Goal: Information Seeking & Learning: Find specific page/section

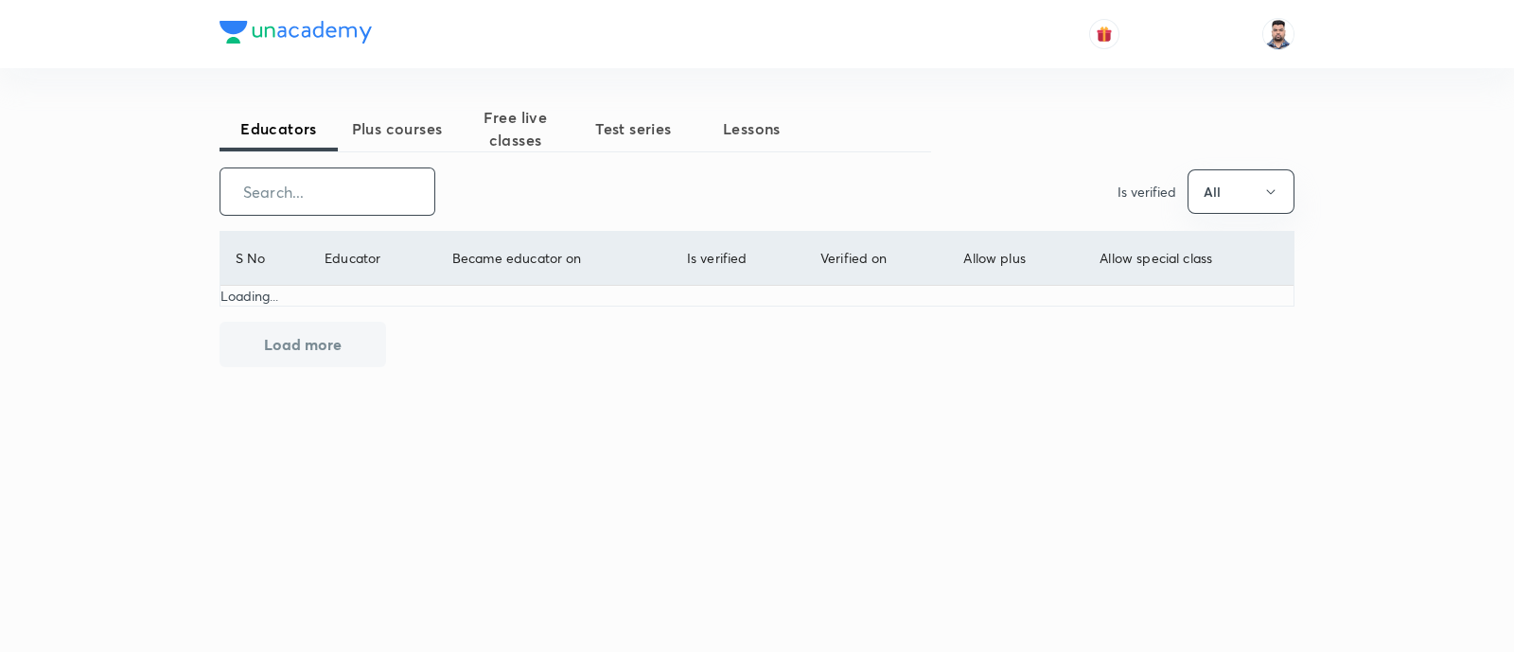
click at [344, 196] on input "text" at bounding box center [327, 191] width 214 height 48
click at [382, 196] on input "[PERSON_NAME]" at bounding box center [327, 191] width 214 height 48
type input "piyush"
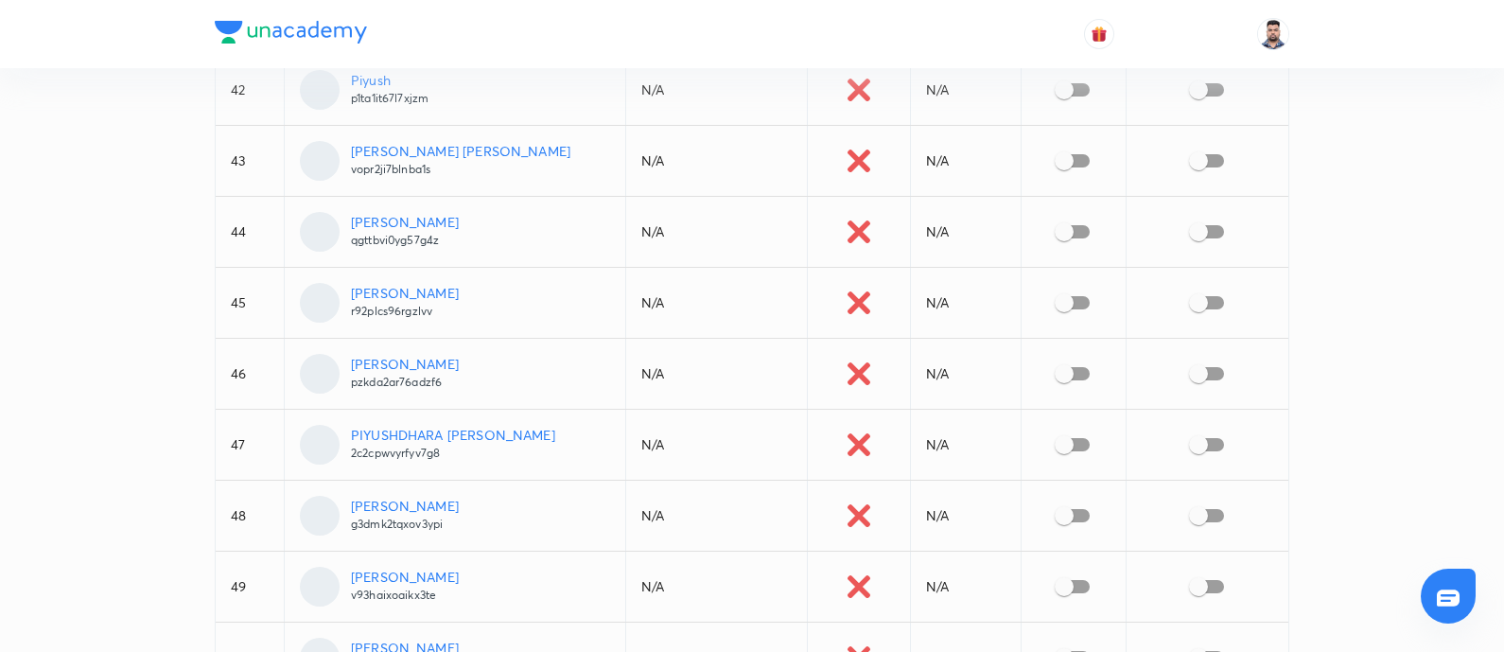
scroll to position [3267, 0]
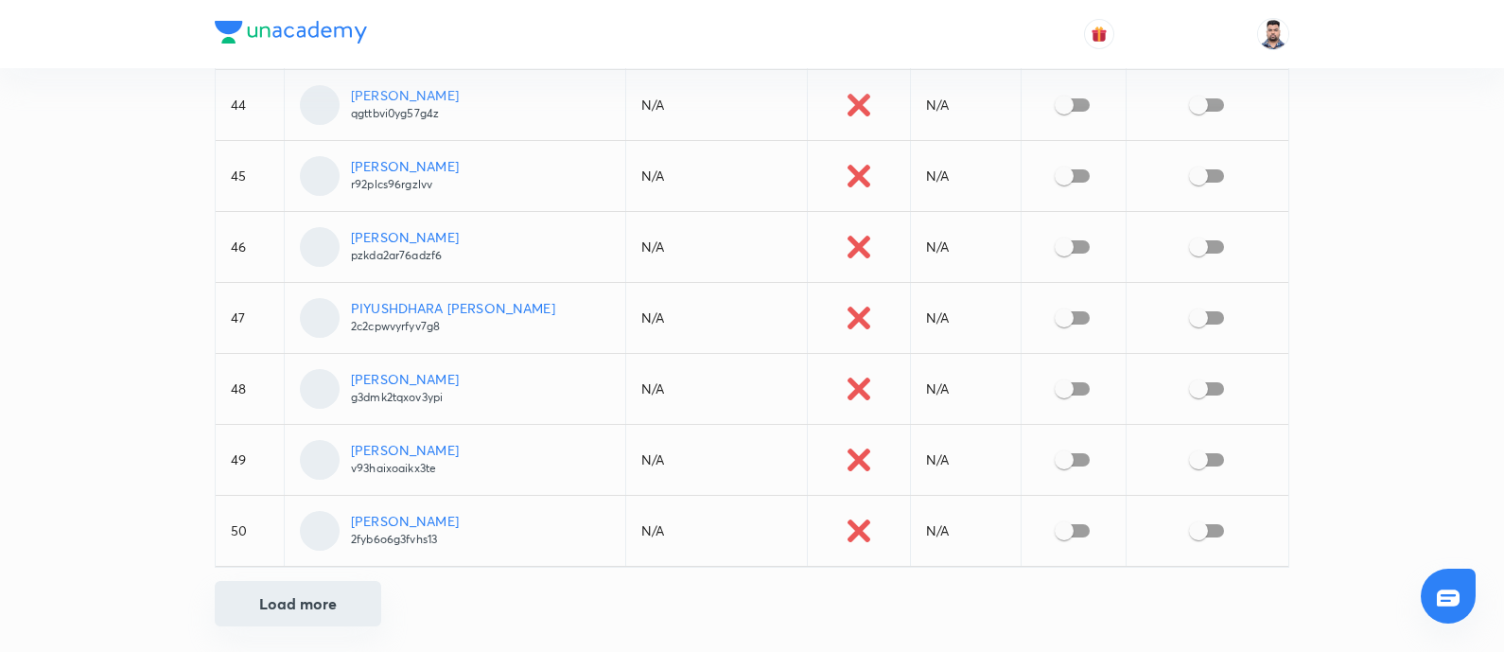
type input "piyush"
click at [322, 606] on button "Load more" at bounding box center [298, 603] width 167 height 45
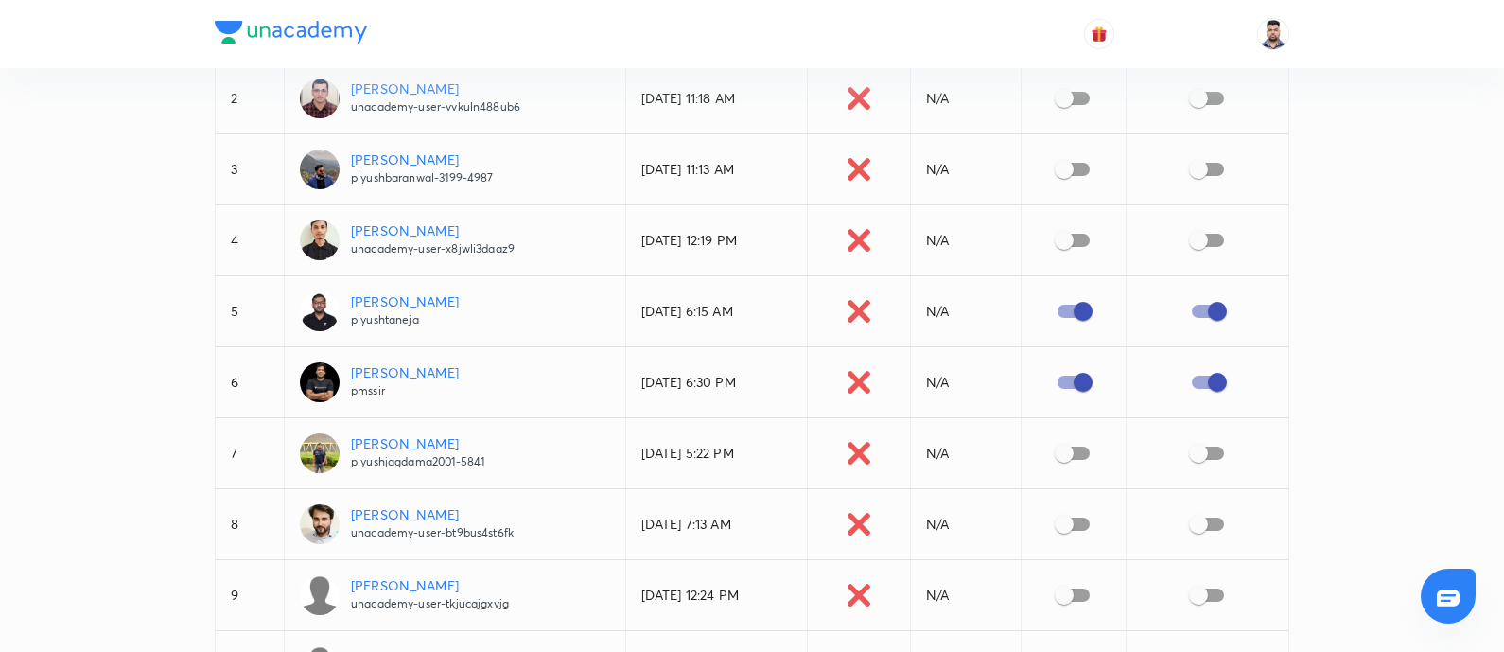
scroll to position [0, 0]
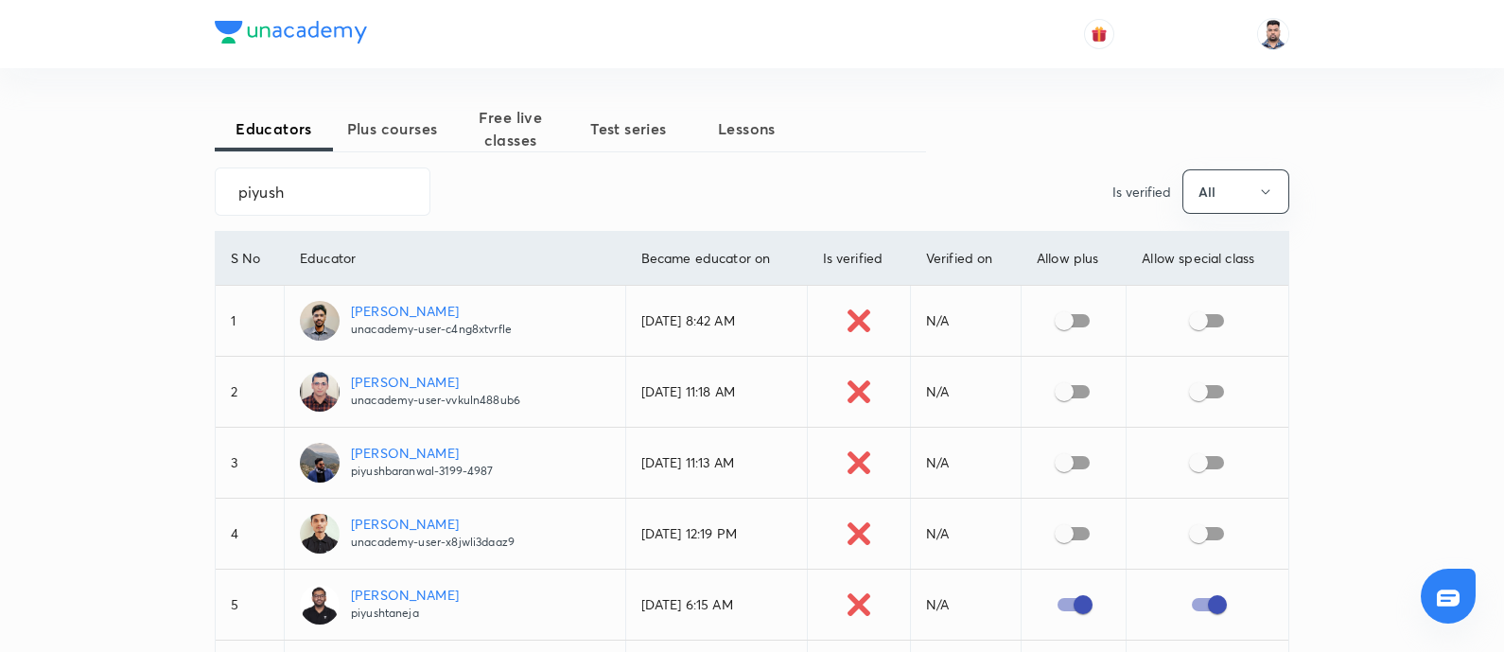
click at [391, 383] on p "[PERSON_NAME]" at bounding box center [435, 382] width 169 height 20
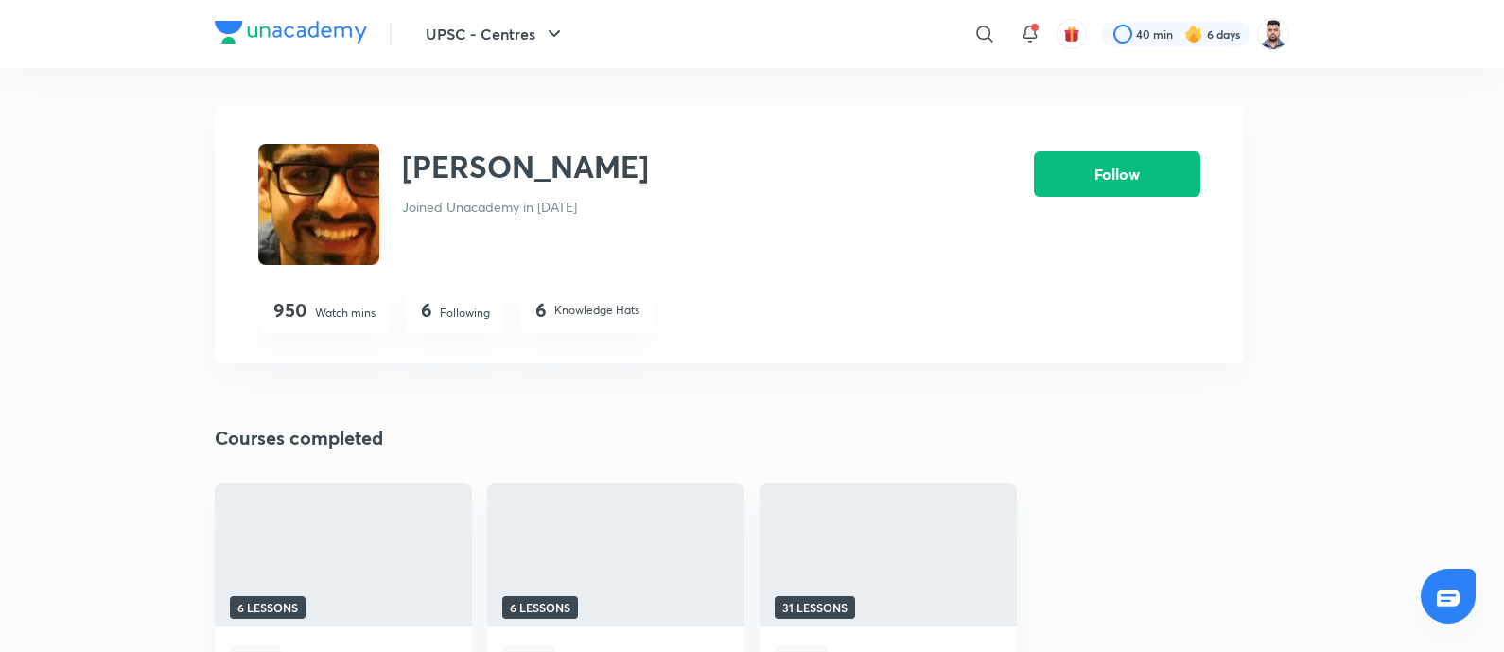
click at [728, 219] on div "Piyush Madaan Joined Unacademy in Apr 2016" at bounding box center [596, 204] width 676 height 121
click at [633, 200] on div "Piyush Madaan Joined Unacademy in Apr 2016" at bounding box center [596, 204] width 676 height 121
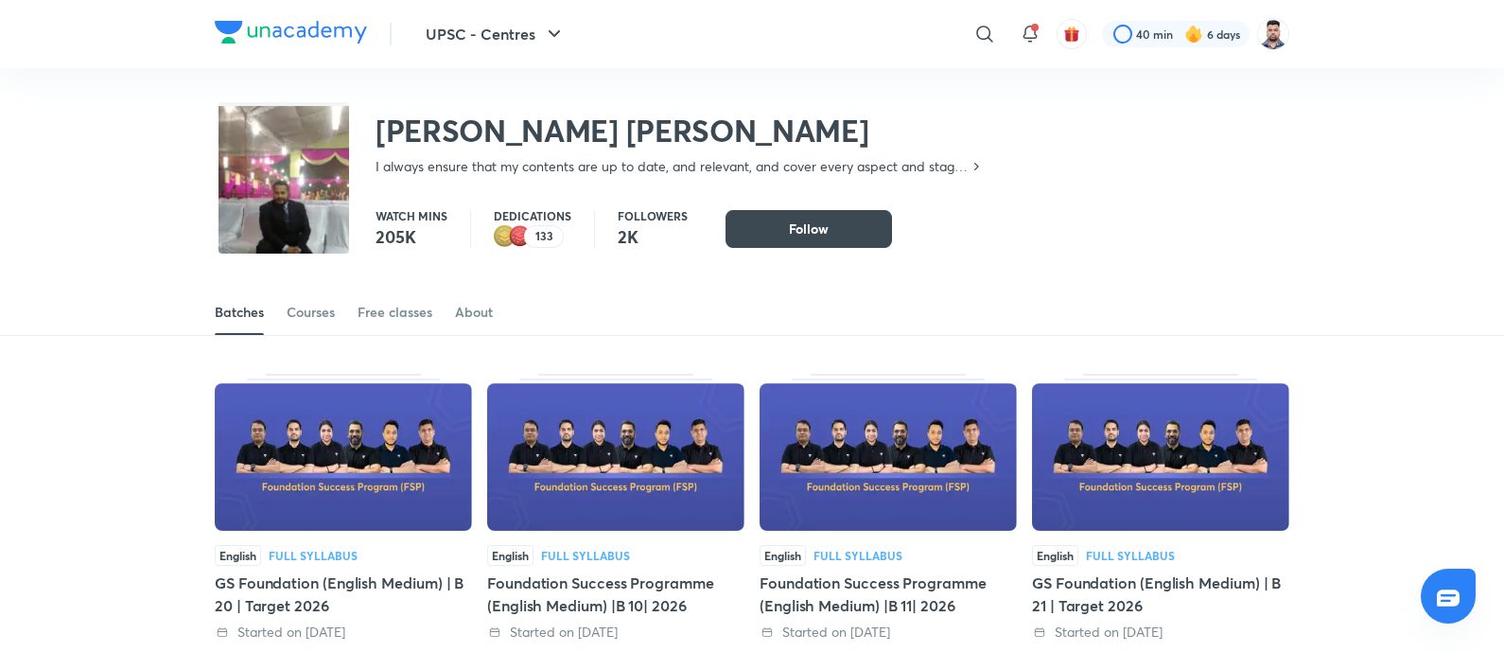
click at [448, 137] on h2 "[PERSON_NAME] [PERSON_NAME]" at bounding box center [680, 131] width 608 height 38
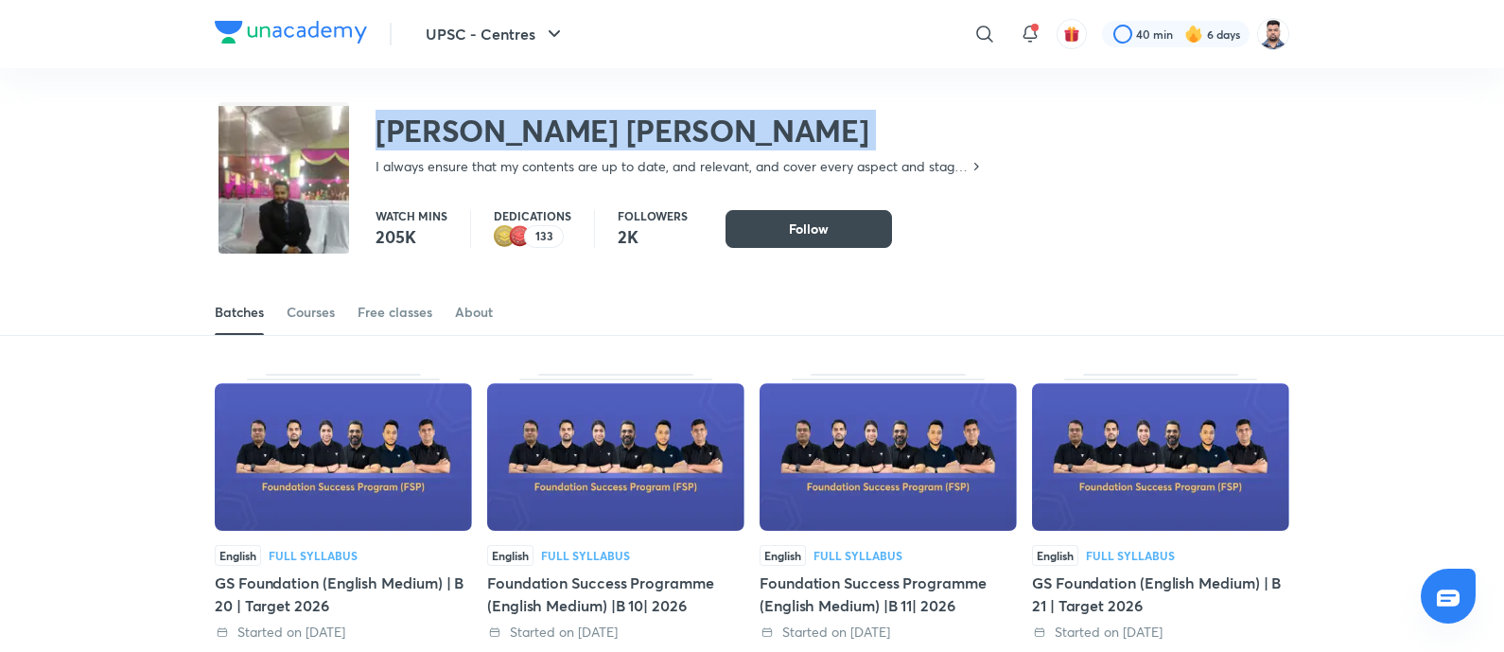
click at [448, 137] on h2 "[PERSON_NAME] [PERSON_NAME]" at bounding box center [680, 131] width 608 height 38
